Goal: Entertainment & Leisure: Consume media (video, audio)

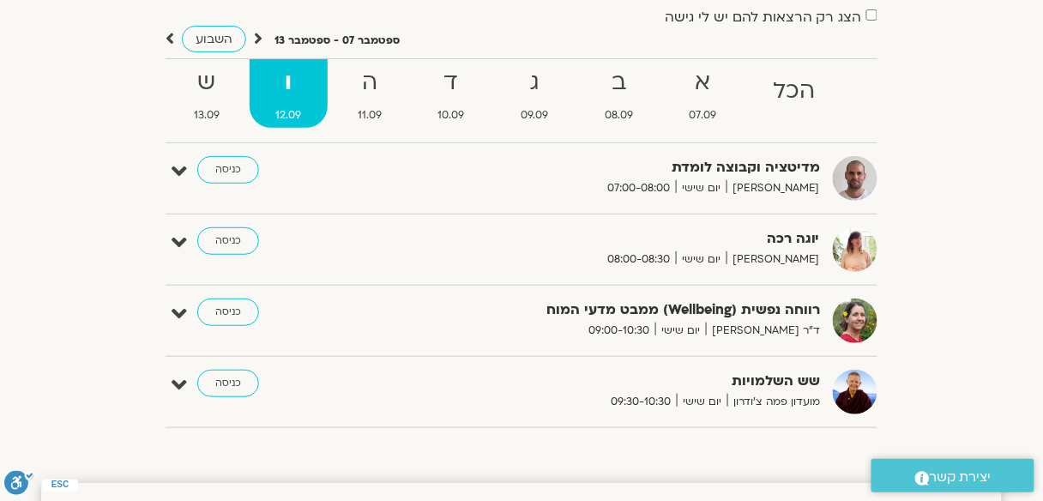
scroll to position [131, 0]
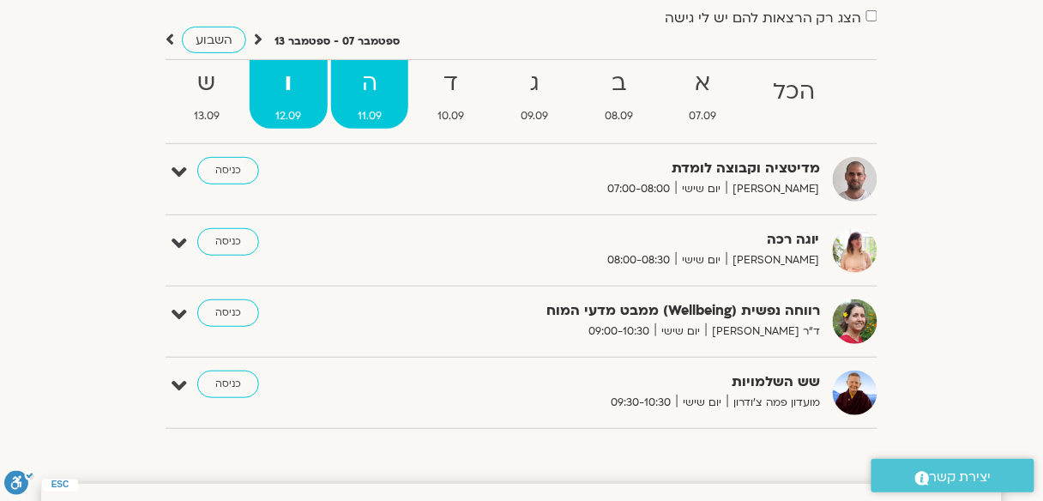
click at [369, 93] on strong "ה" at bounding box center [369, 83] width 77 height 39
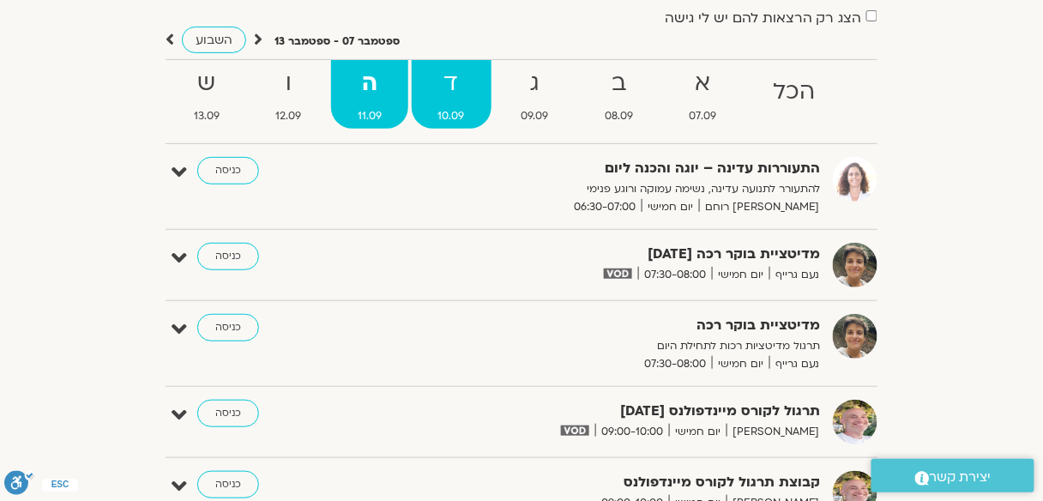
click at [460, 97] on strong "ד" at bounding box center [452, 83] width 80 height 39
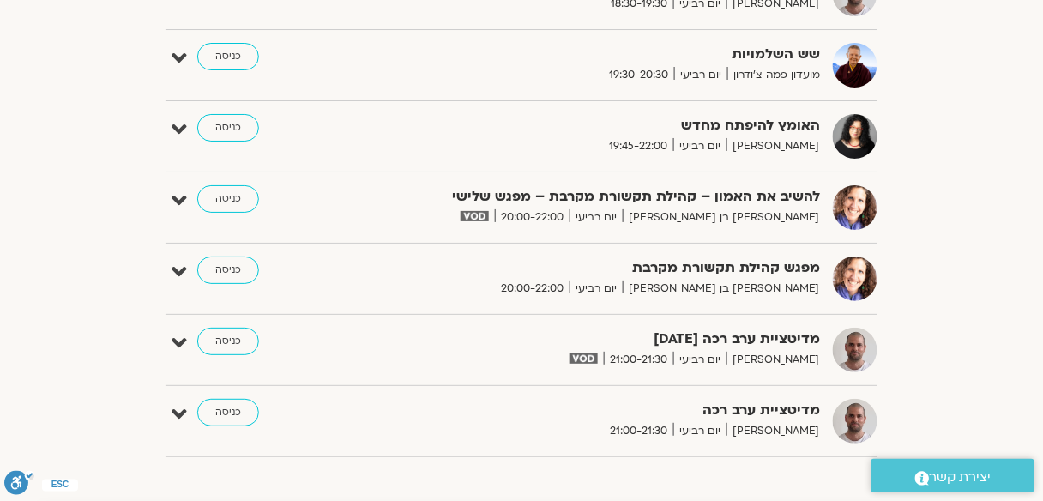
scroll to position [1572, 0]
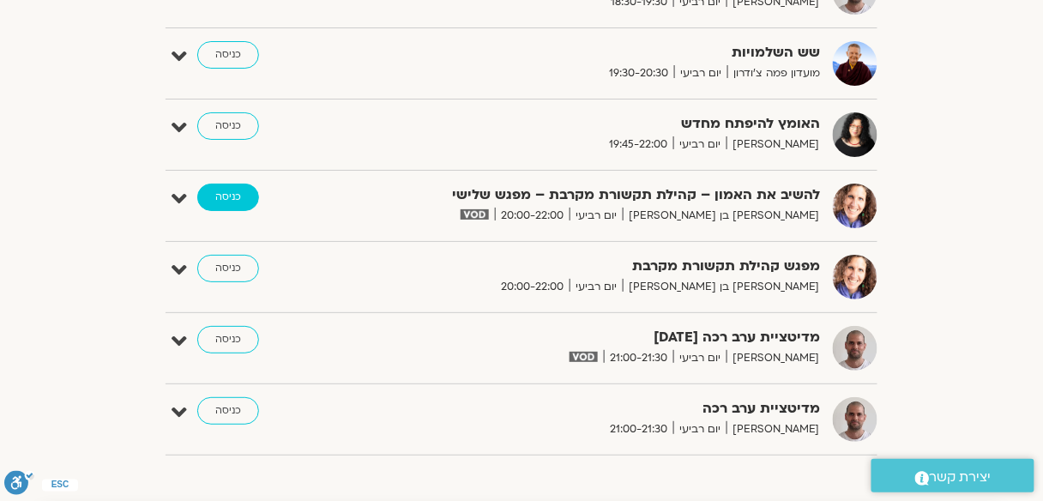
click at [234, 184] on link "כניסה" at bounding box center [228, 197] width 62 height 27
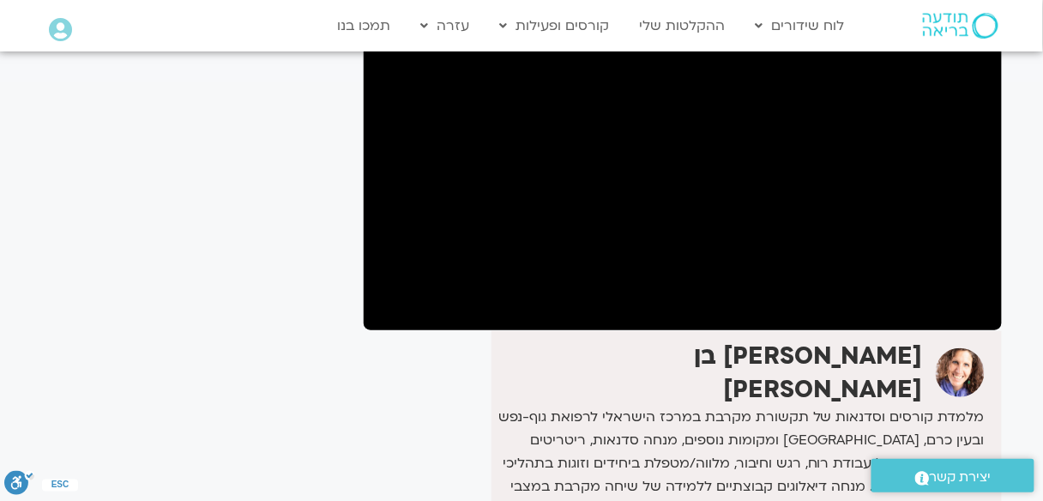
scroll to position [63, 0]
